Goal: Check status: Check status

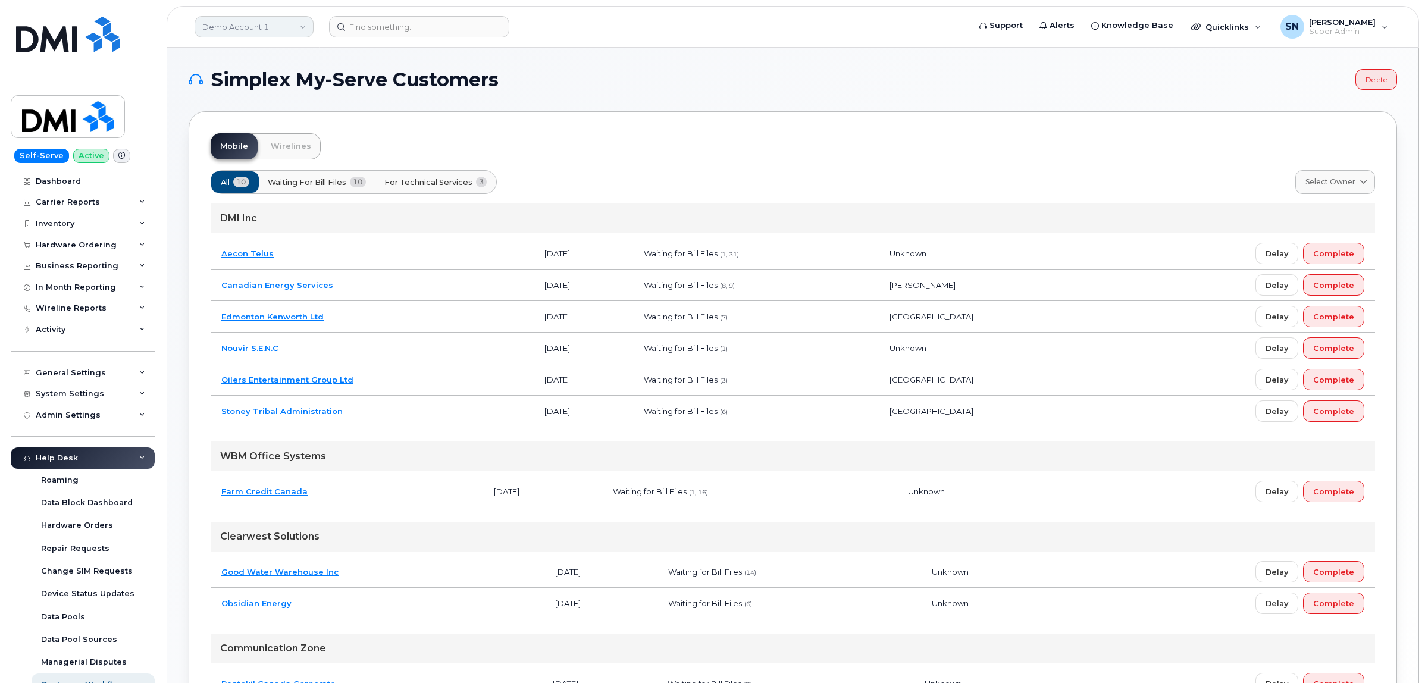
click at [224, 22] on link "Demo Account 1" at bounding box center [254, 26] width 119 height 21
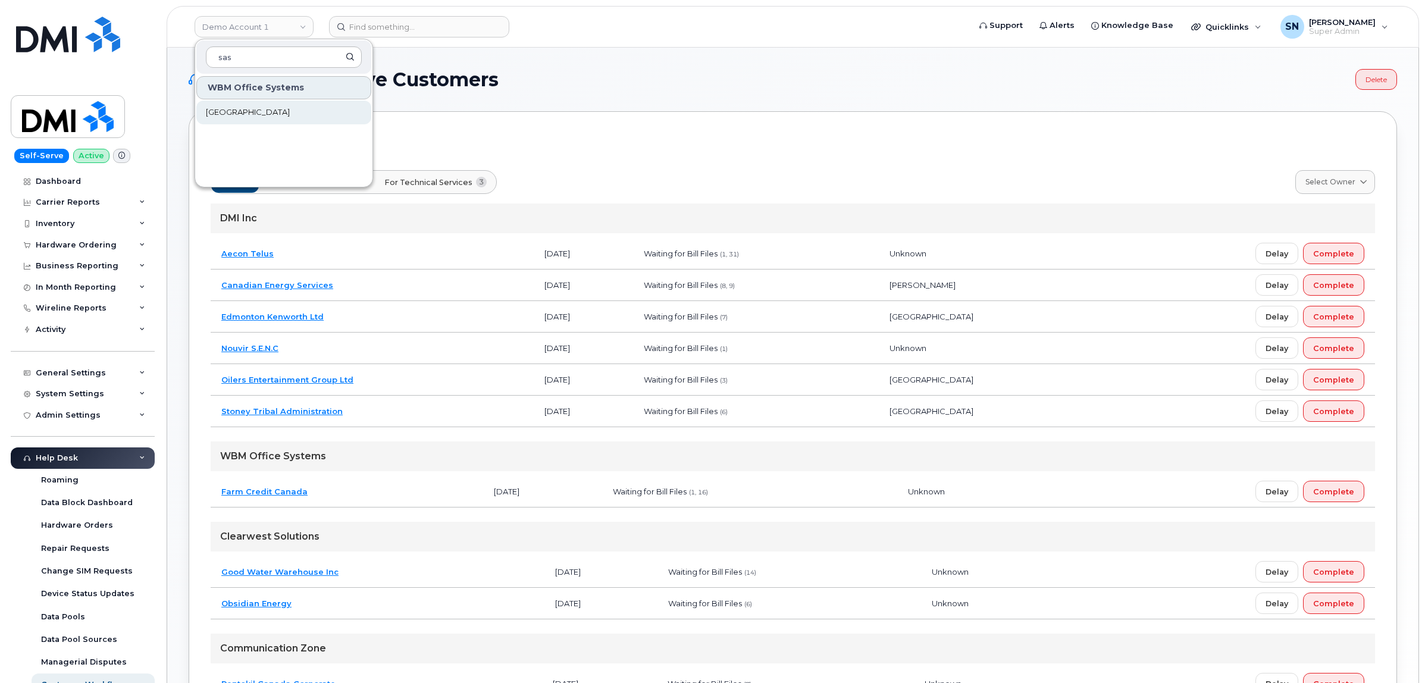
type input "sas"
click at [263, 111] on span "[GEOGRAPHIC_DATA]" at bounding box center [248, 113] width 84 height 12
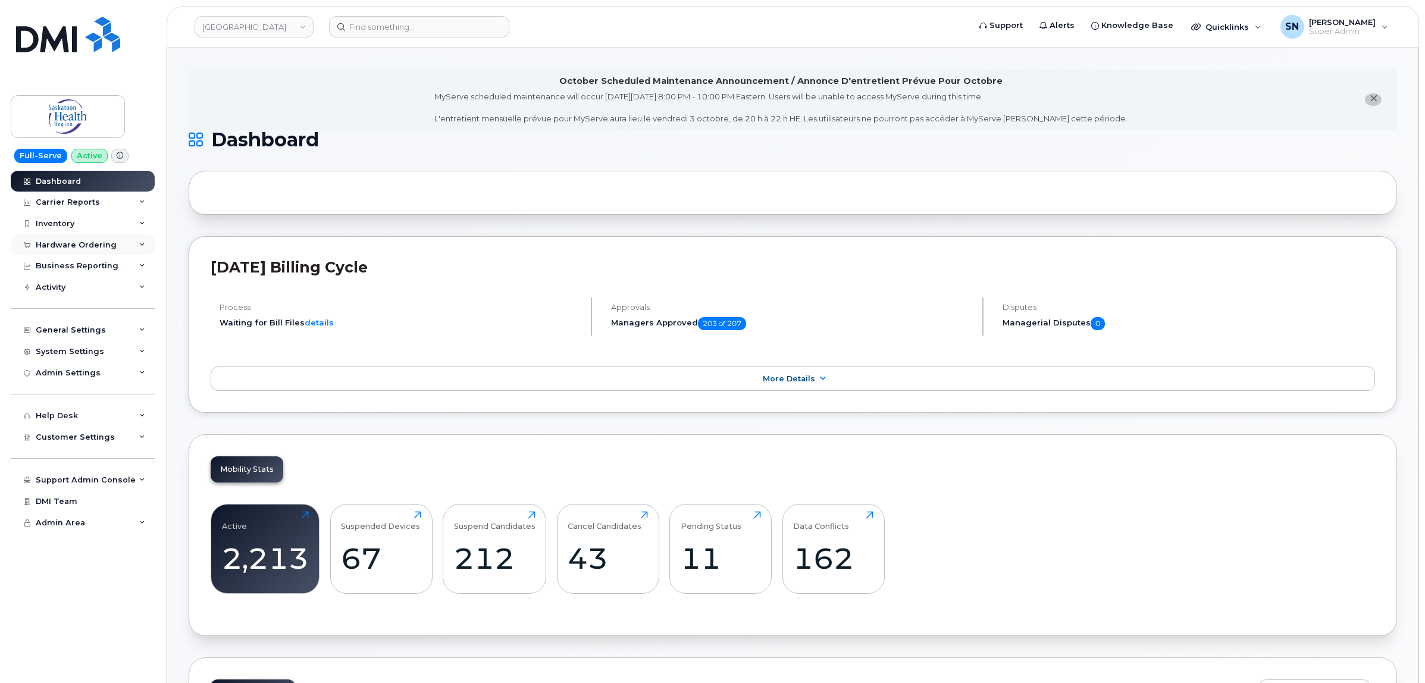
click at [69, 247] on div "Hardware Ordering" at bounding box center [76, 245] width 81 height 10
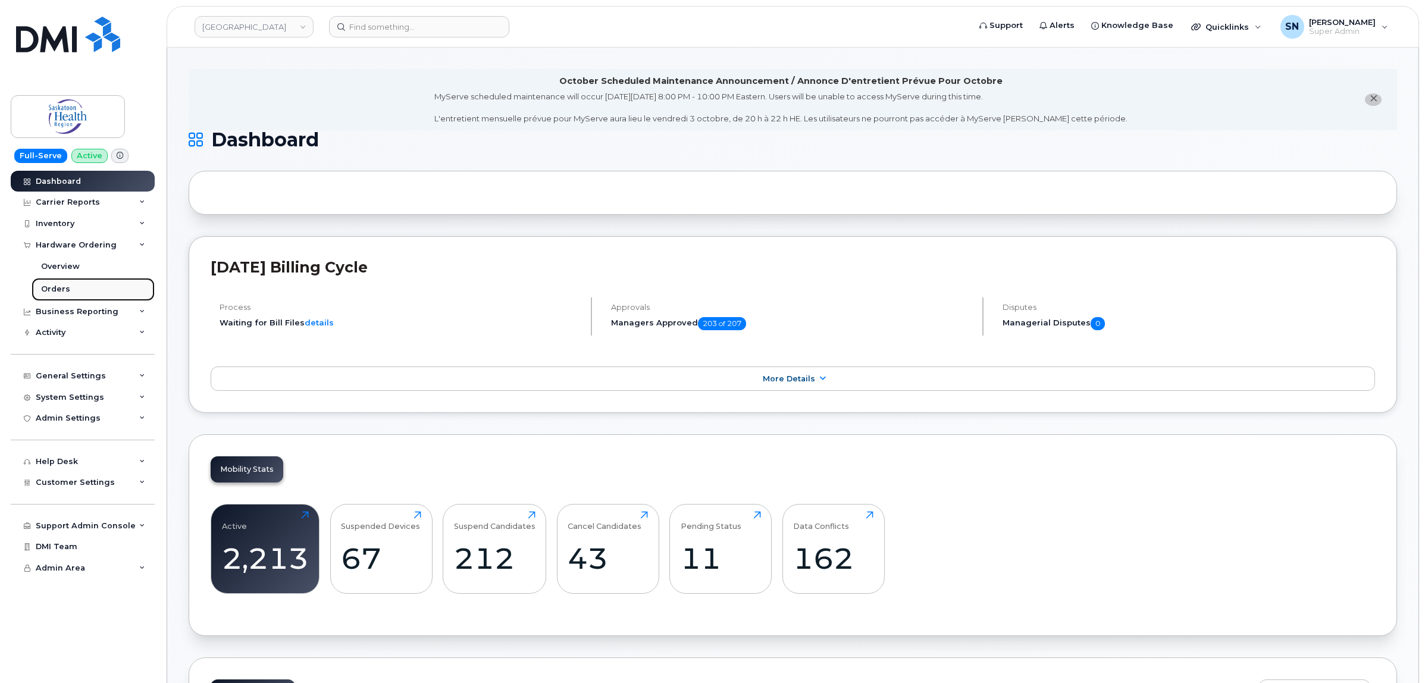
click at [67, 287] on link "Orders" at bounding box center [93, 289] width 123 height 23
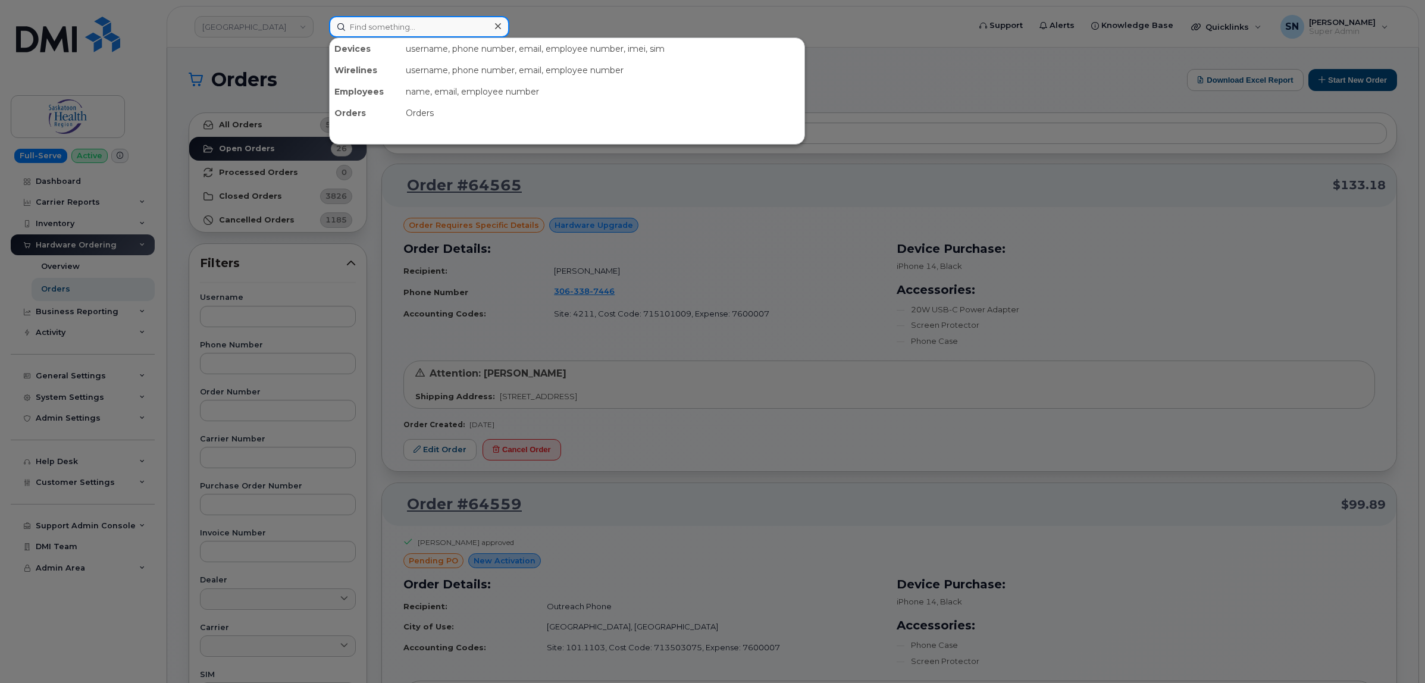
click at [363, 24] on input at bounding box center [419, 26] width 180 height 21
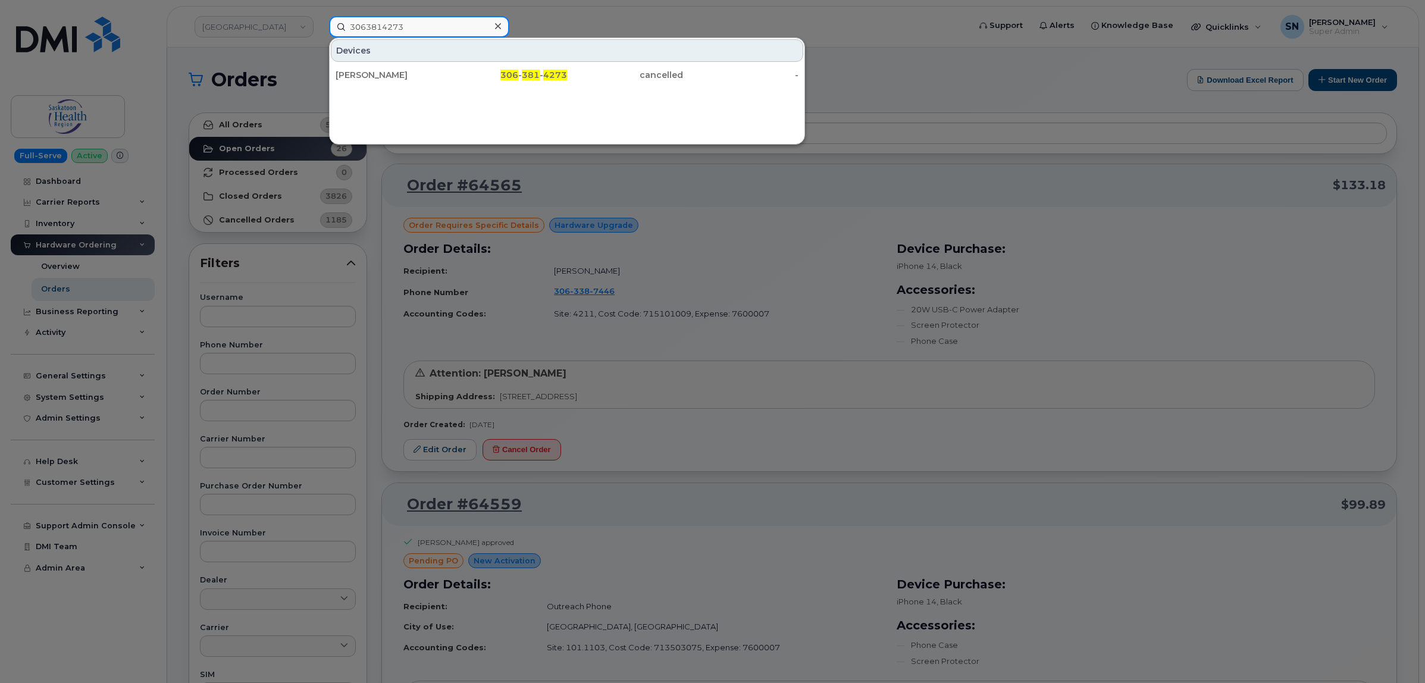
drag, startPoint x: 436, startPoint y: 26, endPoint x: 336, endPoint y: 24, distance: 100.0
click at [336, 24] on input "3063814273" at bounding box center [419, 26] width 180 height 21
type input "3063814589"
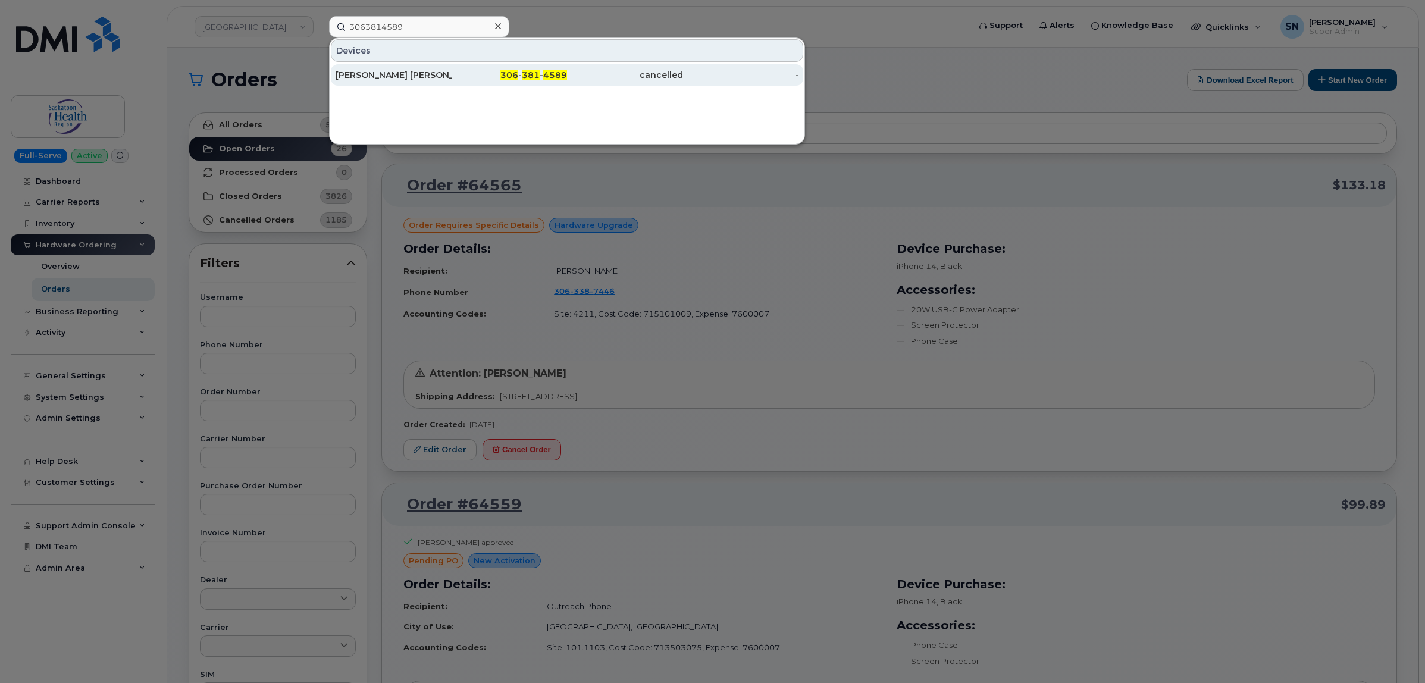
click at [468, 82] on div "306 - 381 - 4589" at bounding box center [510, 74] width 116 height 21
